Goal: Information Seeking & Learning: Learn about a topic

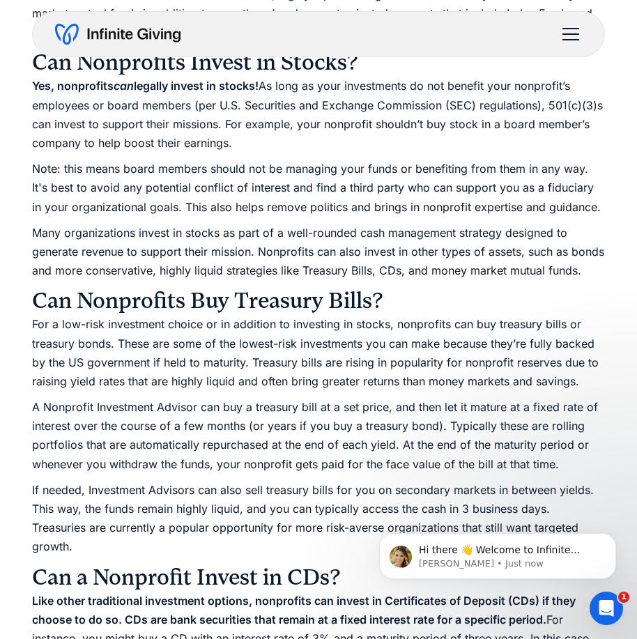
scroll to position [1528, 0]
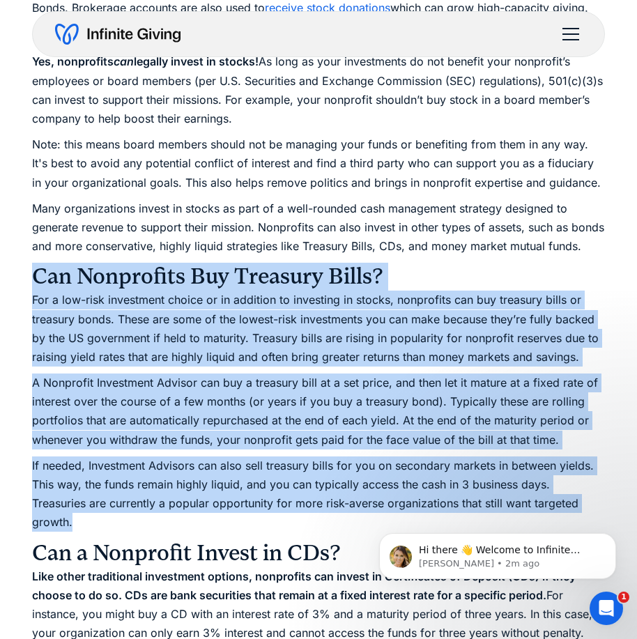
drag, startPoint x: 34, startPoint y: 293, endPoint x: 78, endPoint y: 533, distance: 243.8
copy div "Can Nonprofits Buy Treasury Bills? For a low-risk investment choice or in addit…"
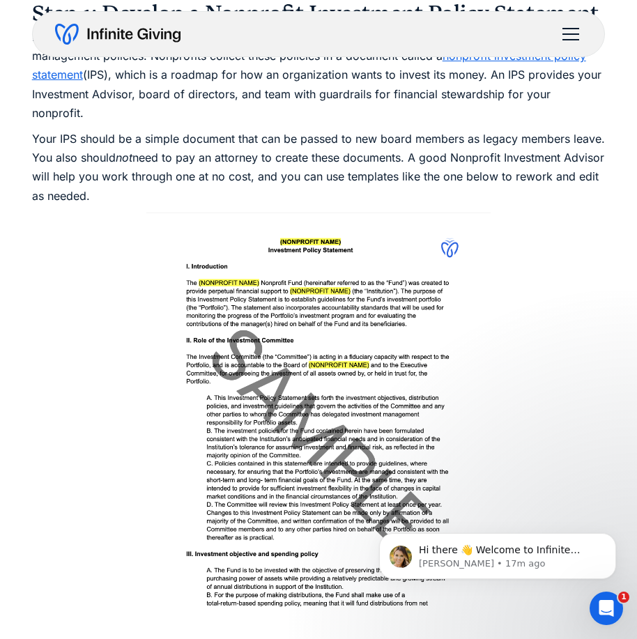
scroll to position [4107, 0]
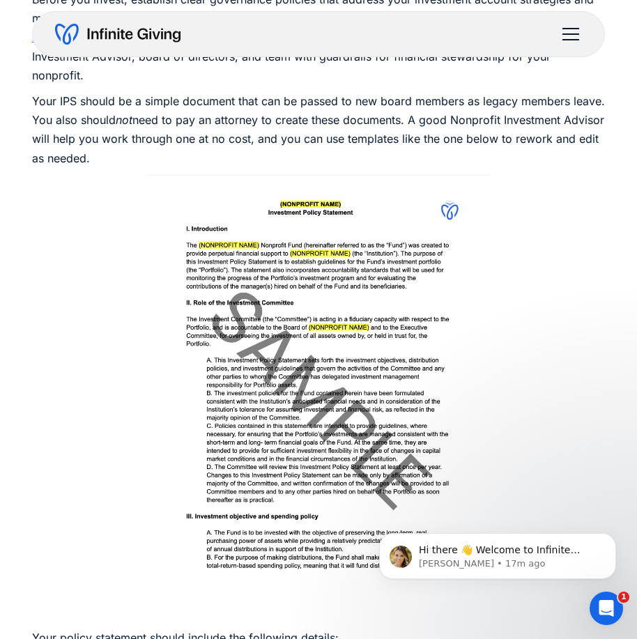
click at [316, 175] on img at bounding box center [318, 398] width 344 height 447
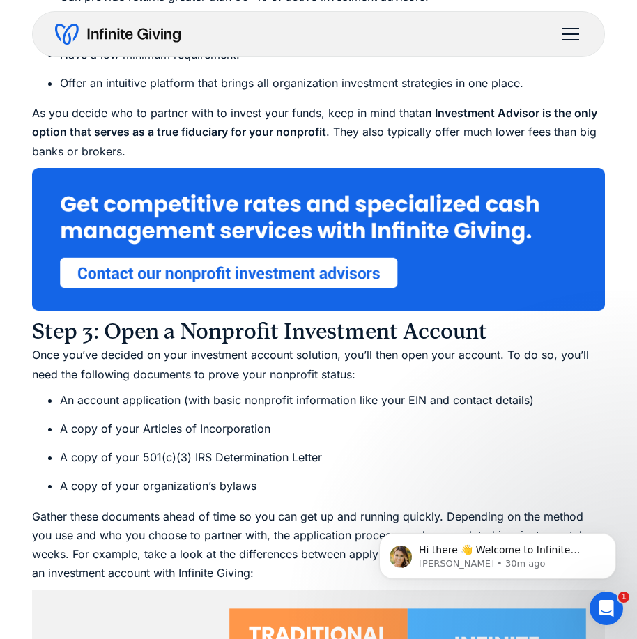
scroll to position [7592, 0]
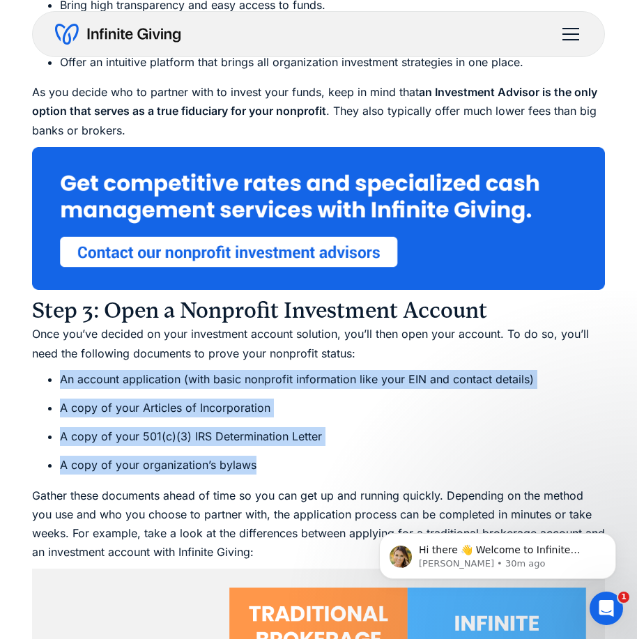
drag, startPoint x: 270, startPoint y: 408, endPoint x: 59, endPoint y: 323, distance: 227.7
click at [59, 370] on ul "An account application (with basic nonprofit information like your EIN and cont…" at bounding box center [319, 422] width 574 height 105
copy ul "An account application (with basic nonprofit information like your EIN and cont…"
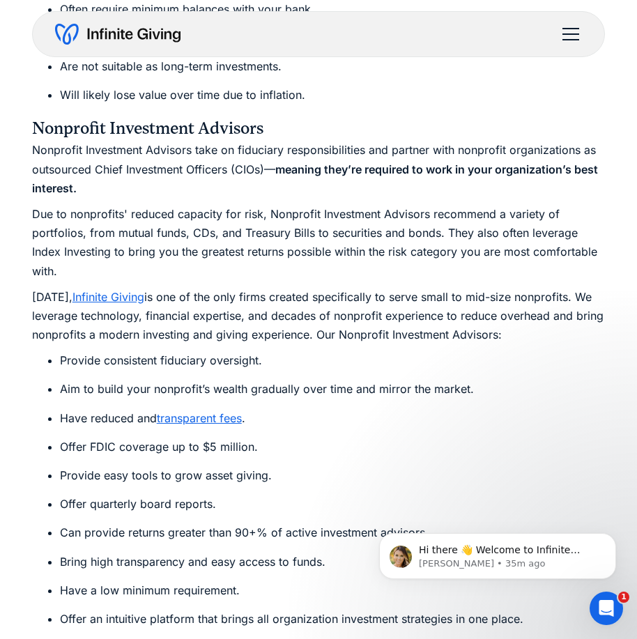
scroll to position [7034, 0]
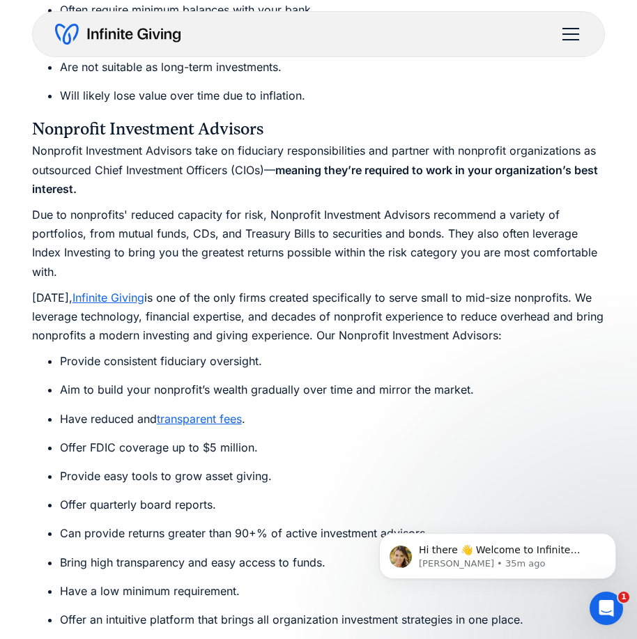
click at [212, 412] on link "transparent fees" at bounding box center [199, 419] width 85 height 14
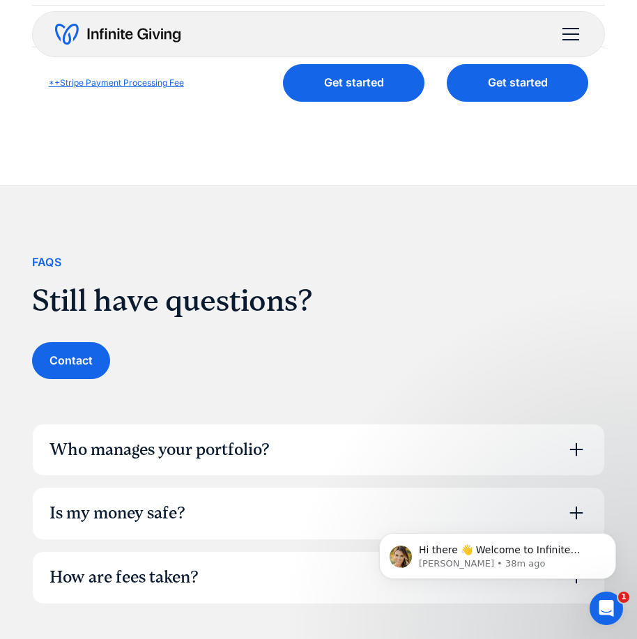
scroll to position [836, 0]
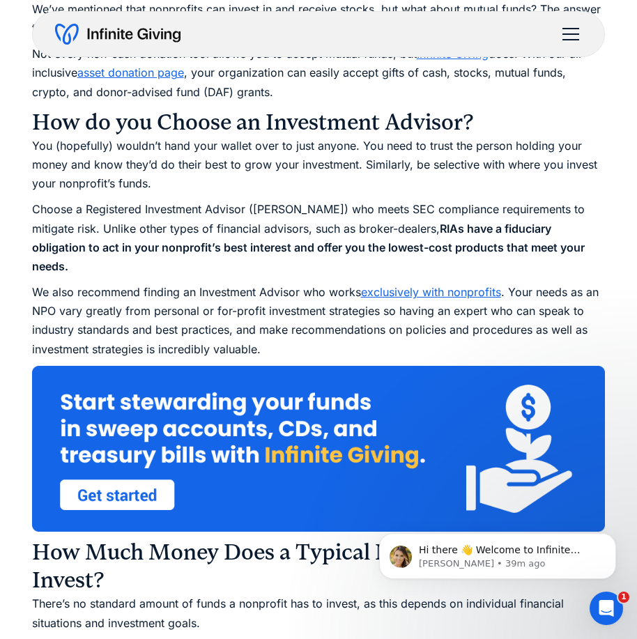
scroll to position [2279, 0]
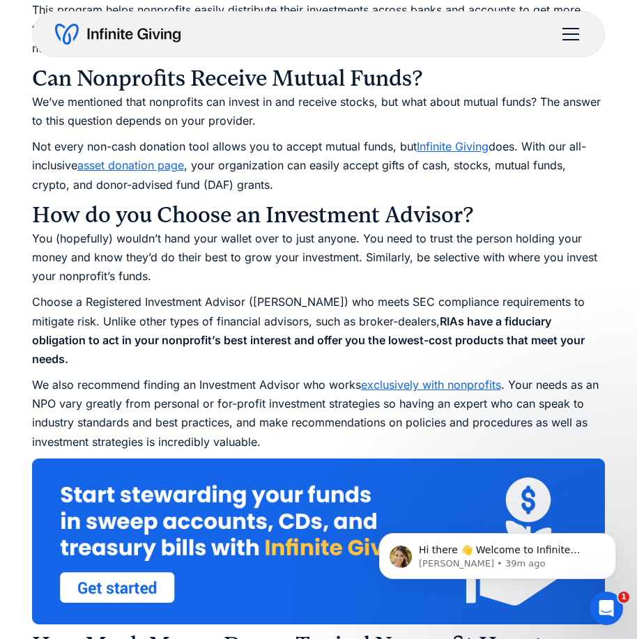
click at [436, 382] on link "exclusively with nonprofits" at bounding box center [431, 385] width 140 height 14
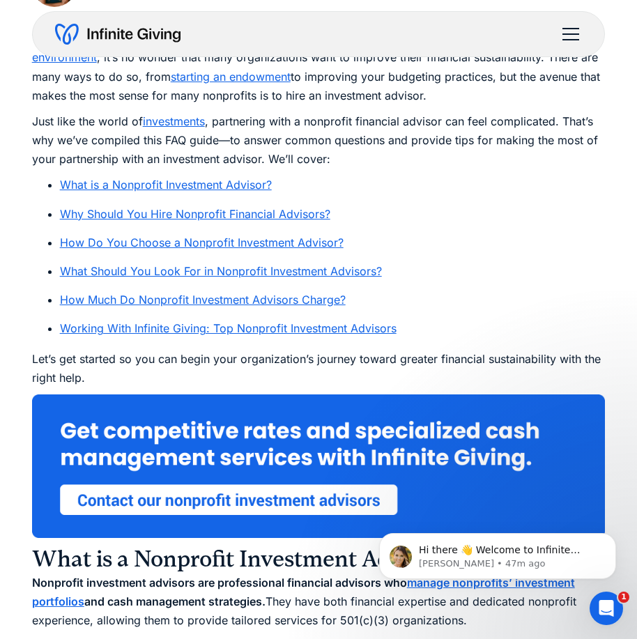
scroll to position [767, 0]
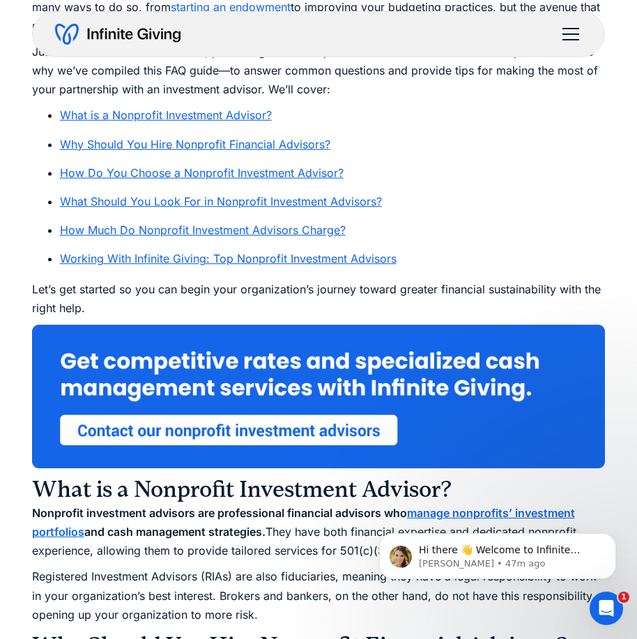
click at [283, 261] on link "Working With Infinite Giving: Top Nonprofit Investment Advisors" at bounding box center [228, 259] width 337 height 14
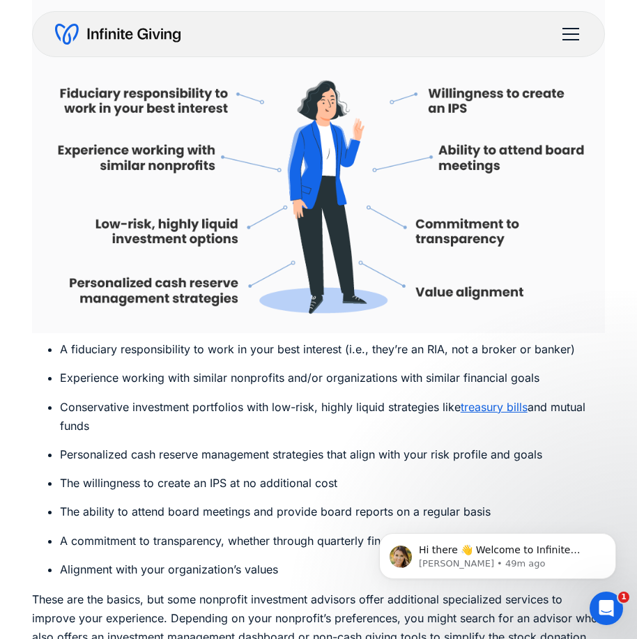
scroll to position [4374, 0]
